Goal: Task Accomplishment & Management: Use online tool/utility

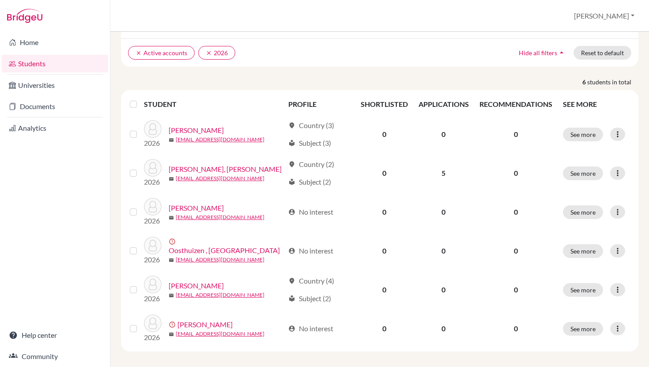
scroll to position [65, 0]
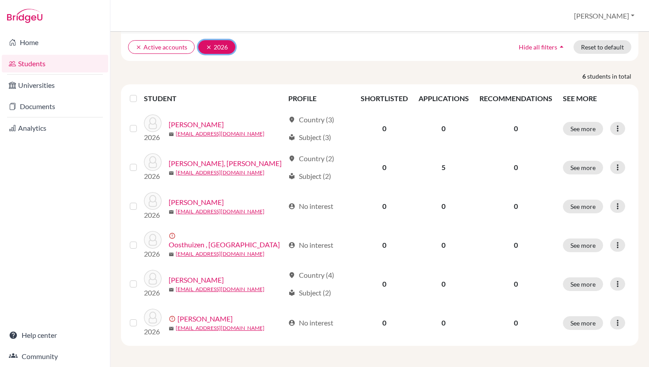
click at [204, 49] on button "clear 2026" at bounding box center [216, 47] width 37 height 14
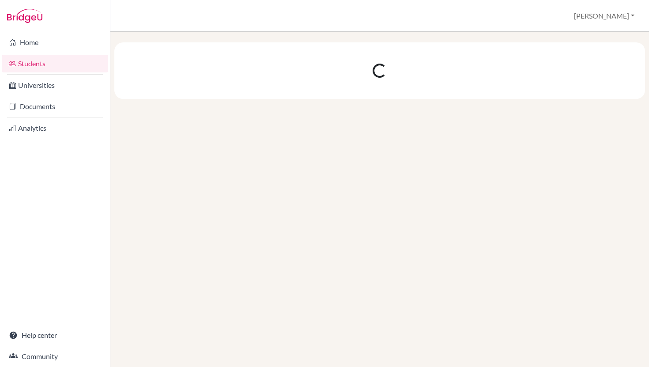
scroll to position [0, 0]
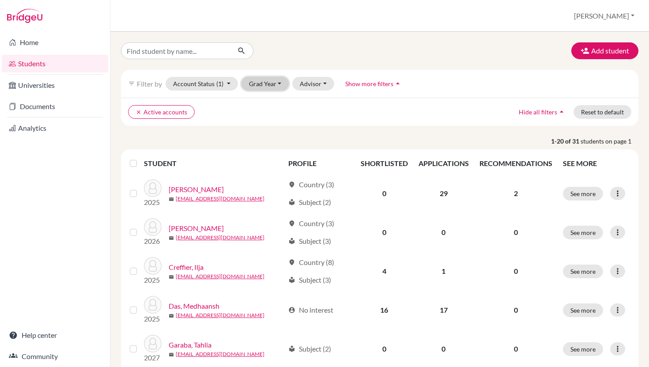
click at [273, 88] on button "Grad Year" at bounding box center [266, 84] width 48 height 14
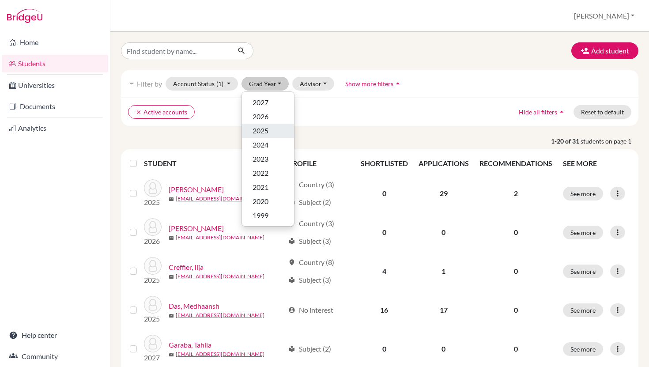
click at [272, 132] on div "2025" at bounding box center [268, 130] width 31 height 11
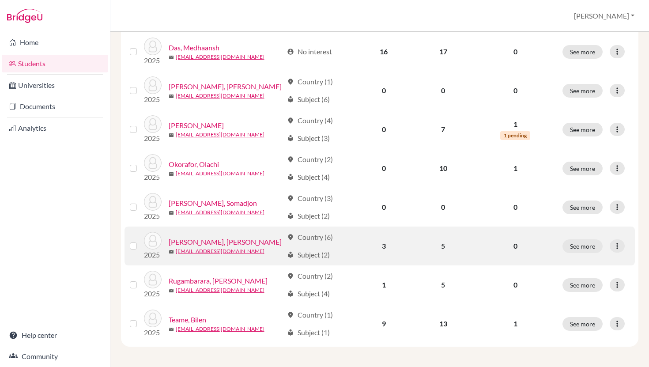
scroll to position [220, 0]
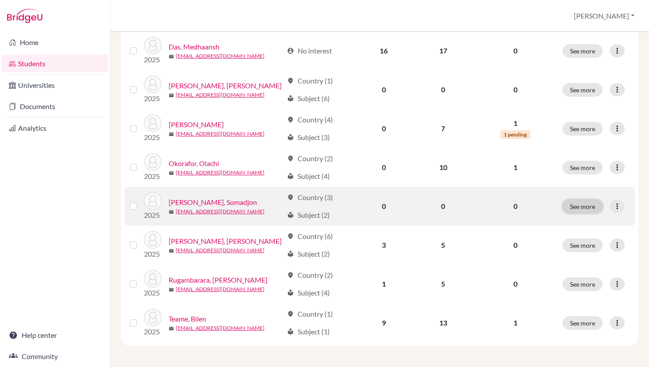
click at [584, 202] on button "See more" at bounding box center [582, 207] width 40 height 14
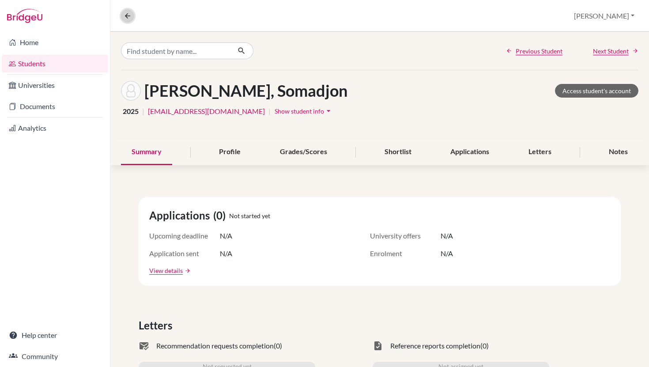
click at [132, 19] on button at bounding box center [127, 15] width 13 height 13
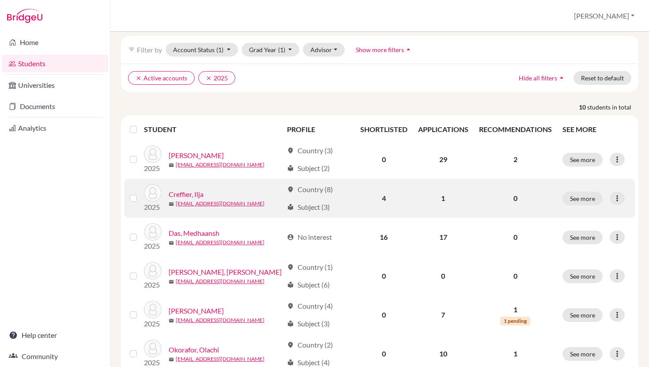
scroll to position [36, 0]
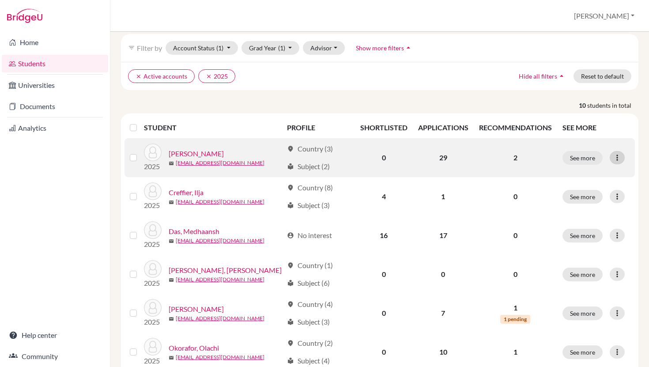
click at [614, 159] on icon at bounding box center [617, 157] width 9 height 9
click at [401, 159] on td "0" at bounding box center [384, 157] width 58 height 39
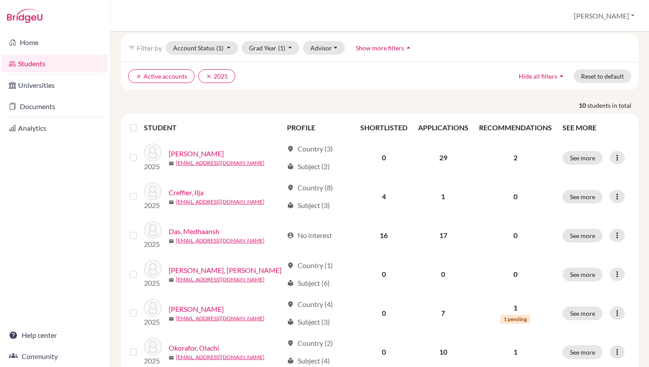
click at [140, 122] on label at bounding box center [140, 122] width 0 height 0
click at [0, 0] on input "checkbox" at bounding box center [0, 0] width 0 height 0
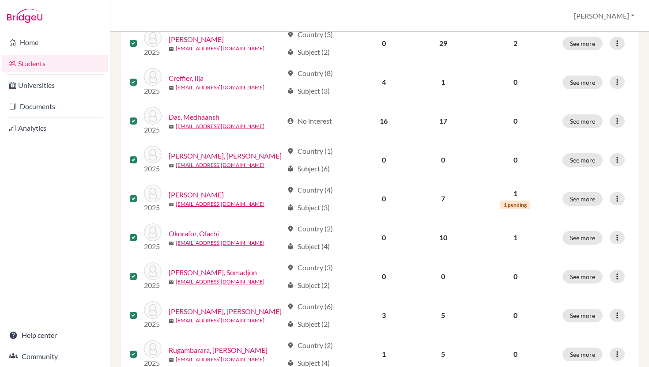
scroll to position [0, 0]
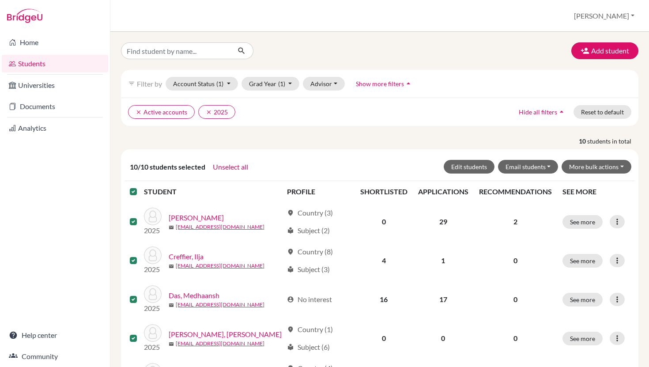
click at [140, 186] on label at bounding box center [140, 186] width 0 height 0
click at [0, 0] on input "checkbox" at bounding box center [0, 0] width 0 height 0
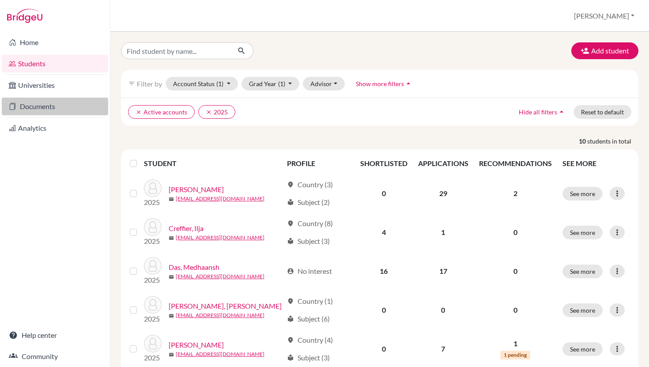
click at [66, 107] on link "Documents" at bounding box center [55, 107] width 106 height 18
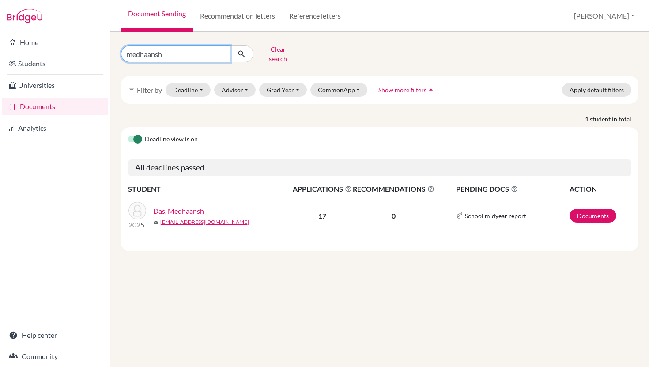
click at [197, 53] on input "medhaansh" at bounding box center [175, 53] width 109 height 17
drag, startPoint x: 151, startPoint y: 58, endPoint x: 125, endPoint y: 54, distance: 26.9
click at [109, 56] on div "Home Students Universities Documents Analytics Help center Community Document S…" at bounding box center [324, 183] width 649 height 367
click at [223, 50] on input "medhaansh" at bounding box center [175, 53] width 109 height 17
click at [189, 206] on link "Das, Medhaansh" at bounding box center [178, 211] width 51 height 11
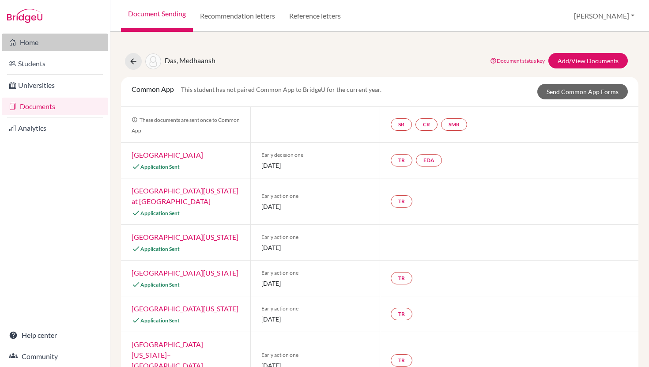
click at [42, 45] on link "Home" at bounding box center [55, 43] width 106 height 18
